Goal: Task Accomplishment & Management: Manage account settings

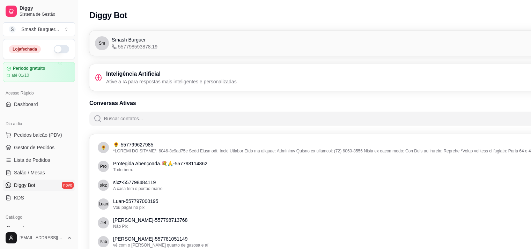
click at [50, 182] on link "Diggy Bot novo" at bounding box center [39, 185] width 72 height 11
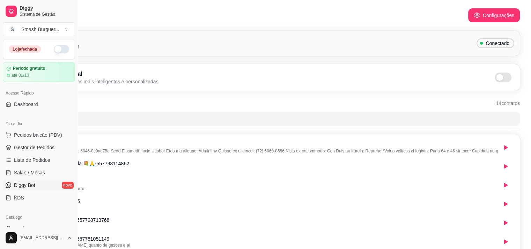
click at [491, 44] on span "Conectado" at bounding box center [497, 43] width 29 height 7
click at [491, 22] on button "Configurações" at bounding box center [494, 15] width 52 height 14
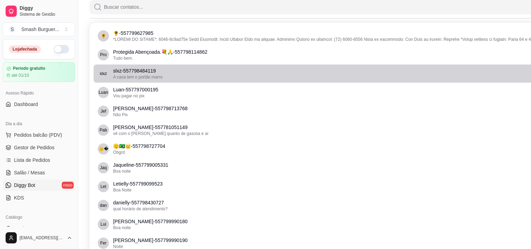
scroll to position [113, 0]
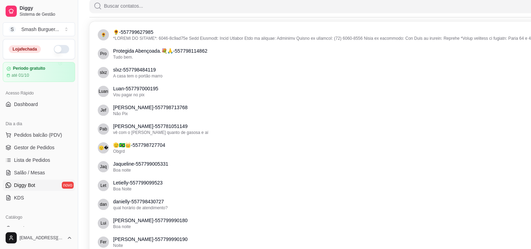
click at [24, 185] on span "Diggy Bot" at bounding box center [24, 185] width 21 height 7
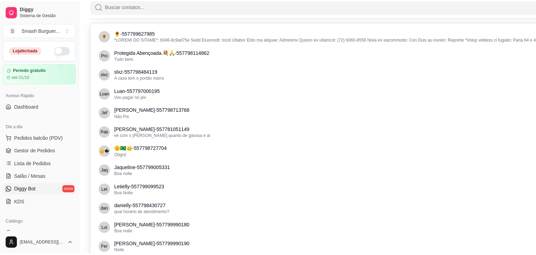
scroll to position [0, 0]
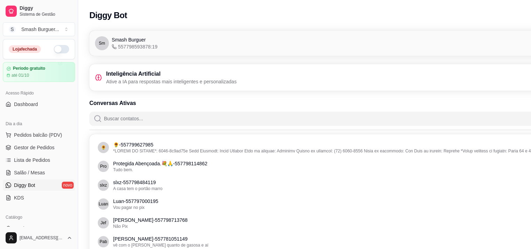
click at [56, 50] on button "button" at bounding box center [61, 49] width 15 height 8
click at [46, 140] on button "Pedidos balcão (PDV)" at bounding box center [39, 134] width 72 height 11
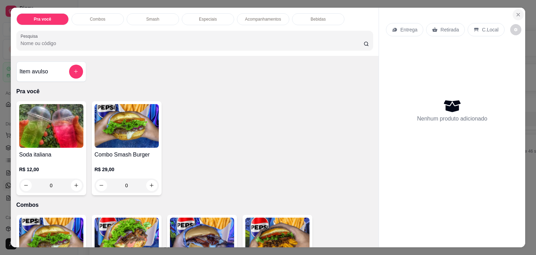
click at [521, 14] on button "Close" at bounding box center [518, 14] width 11 height 11
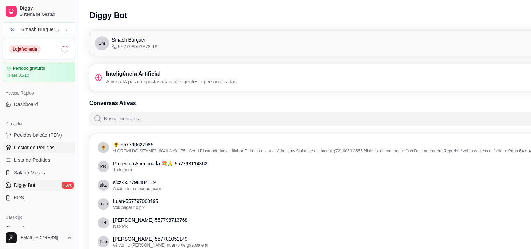
click at [31, 145] on span "Gestor de Pedidos" at bounding box center [34, 147] width 40 height 7
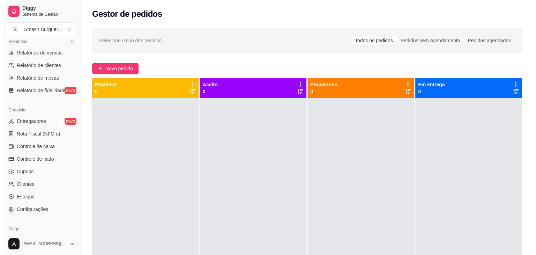
scroll to position [219, 0]
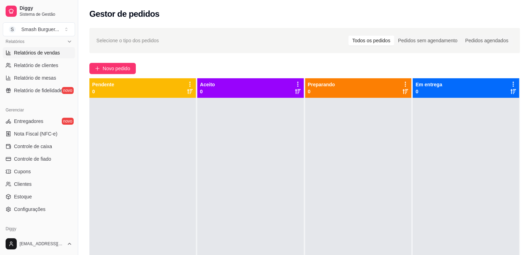
click at [36, 56] on link "Relatórios de vendas" at bounding box center [39, 52] width 72 height 11
select select "ALL"
select select "0"
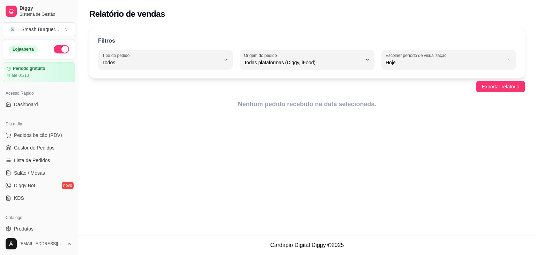
click at [47, 112] on div "Acesso Rápido Dashboard" at bounding box center [39, 99] width 78 height 28
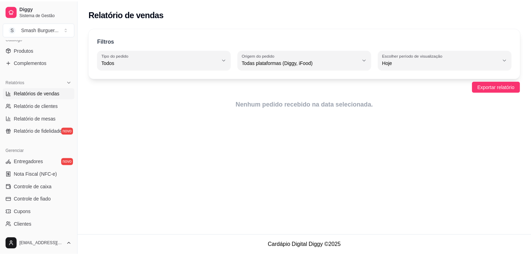
scroll to position [247, 0]
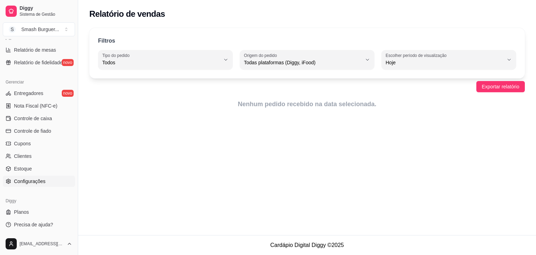
click at [38, 185] on link "Configurações" at bounding box center [39, 181] width 72 height 11
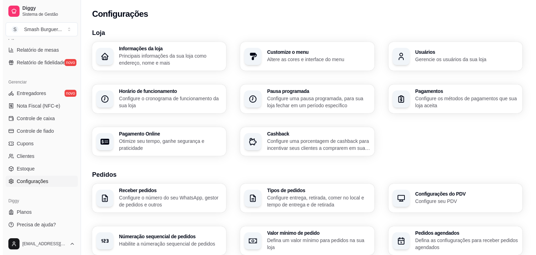
scroll to position [13, 0]
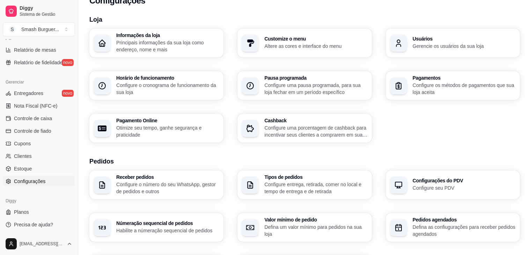
click at [161, 80] on h3 "Horário de funcionamento" at bounding box center [167, 77] width 103 height 5
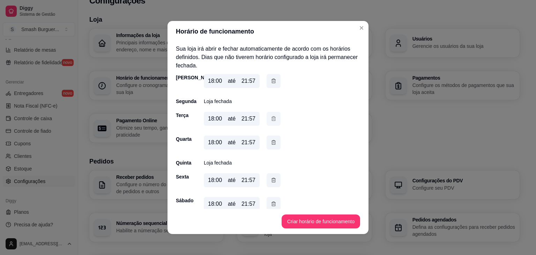
scroll to position [8, 0]
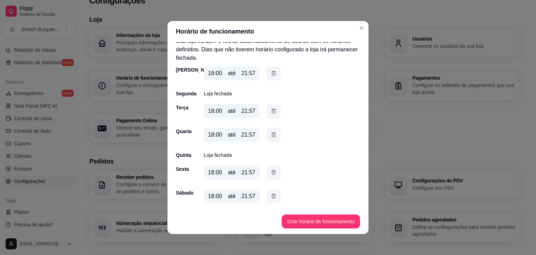
click at [200, 158] on div "Domingo 18:00 até 21:57 Segunda Loja fechada Terça 18:00 até 21:57 Quarta 18:00…" at bounding box center [268, 136] width 184 height 140
click at [209, 155] on p "Loja fechada" at bounding box center [218, 154] width 28 height 7
click at [221, 154] on p "Loja fechada" at bounding box center [218, 154] width 28 height 7
click at [312, 219] on button "Criar horário de funcionamento" at bounding box center [321, 222] width 76 height 14
click at [177, 157] on div "Quinta" at bounding box center [183, 154] width 14 height 7
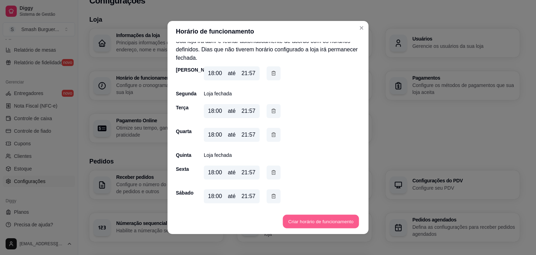
click at [289, 219] on button "Criar horário de funcionamento" at bounding box center [321, 222] width 76 height 14
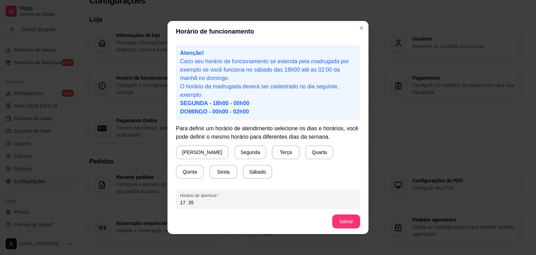
scroll to position [34, 0]
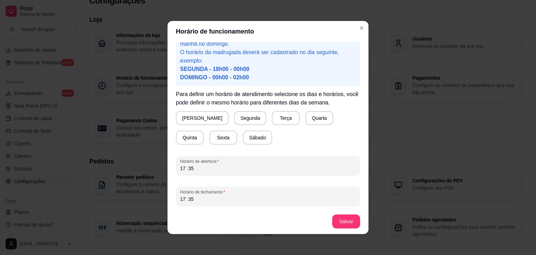
click at [198, 106] on div "Atenção! Caso seu horário de funcionamento se estenda pela madrugada por exempl…" at bounding box center [268, 125] width 201 height 167
click at [193, 113] on button "[PERSON_NAME]" at bounding box center [202, 118] width 53 height 14
click at [271, 115] on button "Terça" at bounding box center [284, 118] width 27 height 14
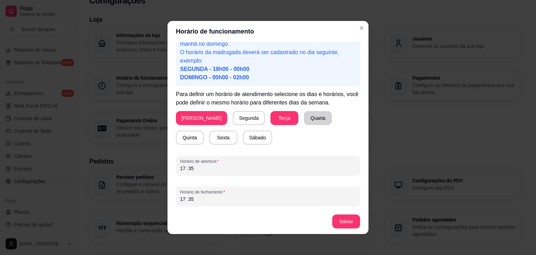
click at [304, 117] on button "Quarta" at bounding box center [318, 118] width 28 height 14
click at [204, 131] on button "Quinta" at bounding box center [190, 138] width 28 height 14
click at [209, 135] on button "Sexta" at bounding box center [223, 138] width 28 height 14
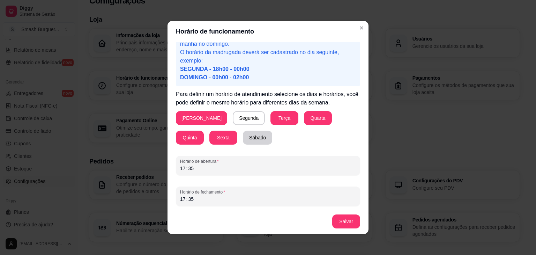
click at [243, 137] on button "Sábado" at bounding box center [257, 138] width 29 height 14
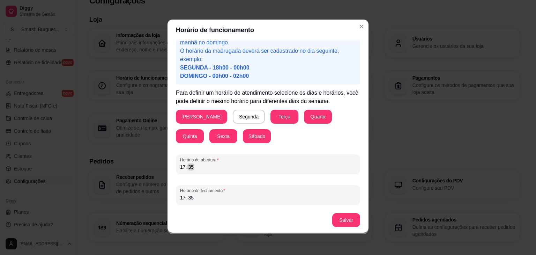
click at [200, 164] on div "17 : 35" at bounding box center [268, 167] width 176 height 8
click at [179, 202] on div "Horário de fechamento 17 : 35" at bounding box center [268, 195] width 184 height 20
click at [351, 231] on footer "Salvar" at bounding box center [268, 219] width 201 height 25
click at [348, 222] on button "Salvar" at bounding box center [346, 220] width 27 height 14
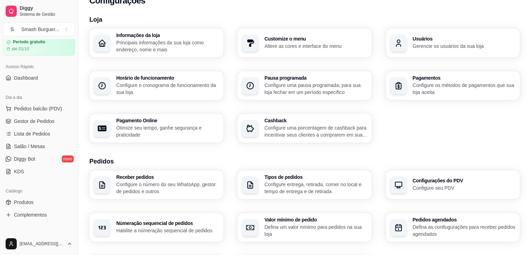
scroll to position [0, 0]
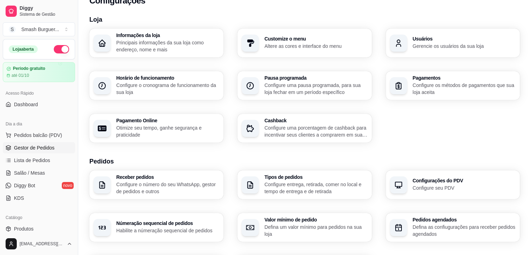
click at [45, 151] on link "Gestor de Pedidos" at bounding box center [39, 147] width 72 height 11
